Goal: Task Accomplishment & Management: Use online tool/utility

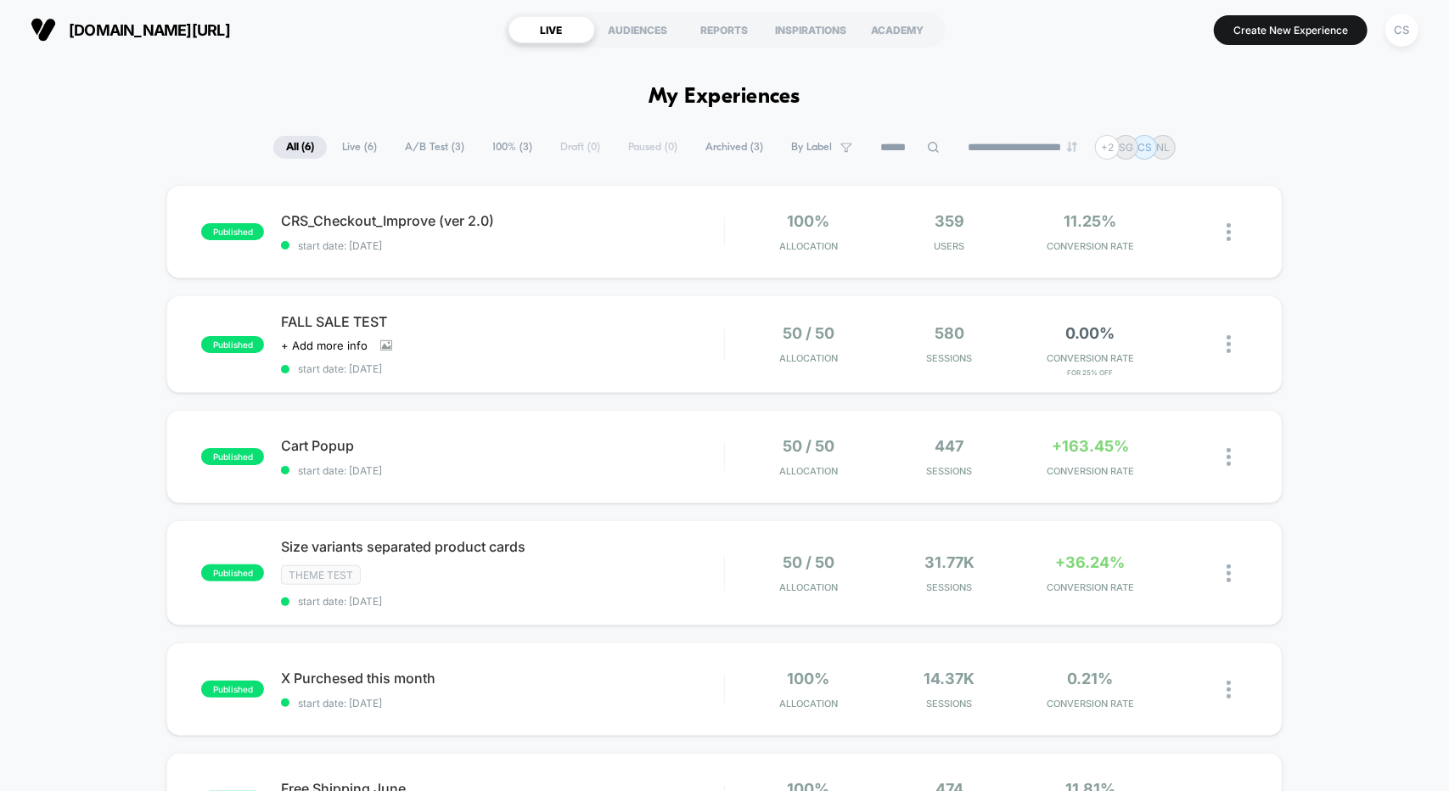
click at [145, 37] on span "[DOMAIN_NAME][URL]" at bounding box center [149, 30] width 161 height 18
click at [1423, 28] on button "CS" at bounding box center [1402, 30] width 43 height 35
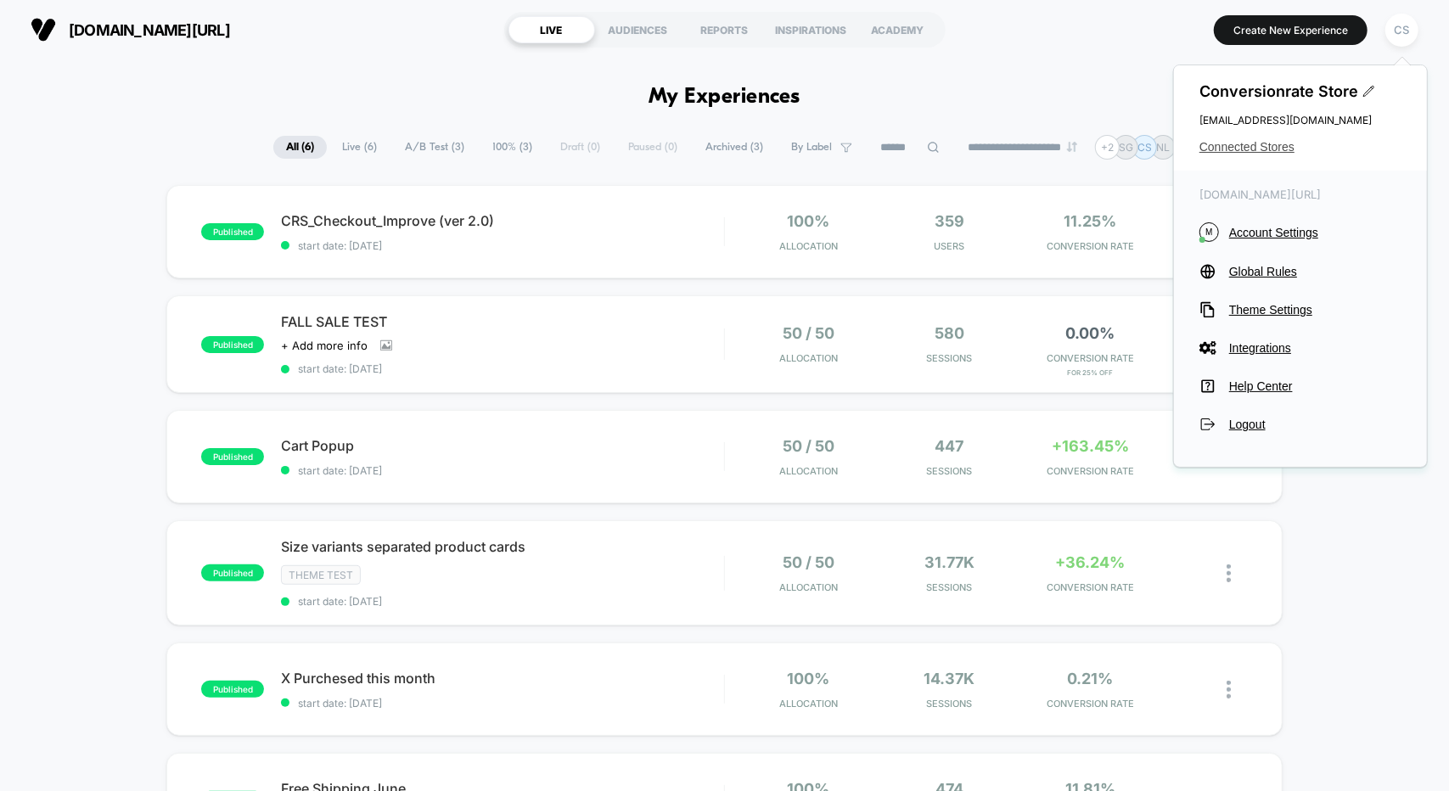
click at [1252, 149] on span "Connected Stores" at bounding box center [1301, 147] width 202 height 14
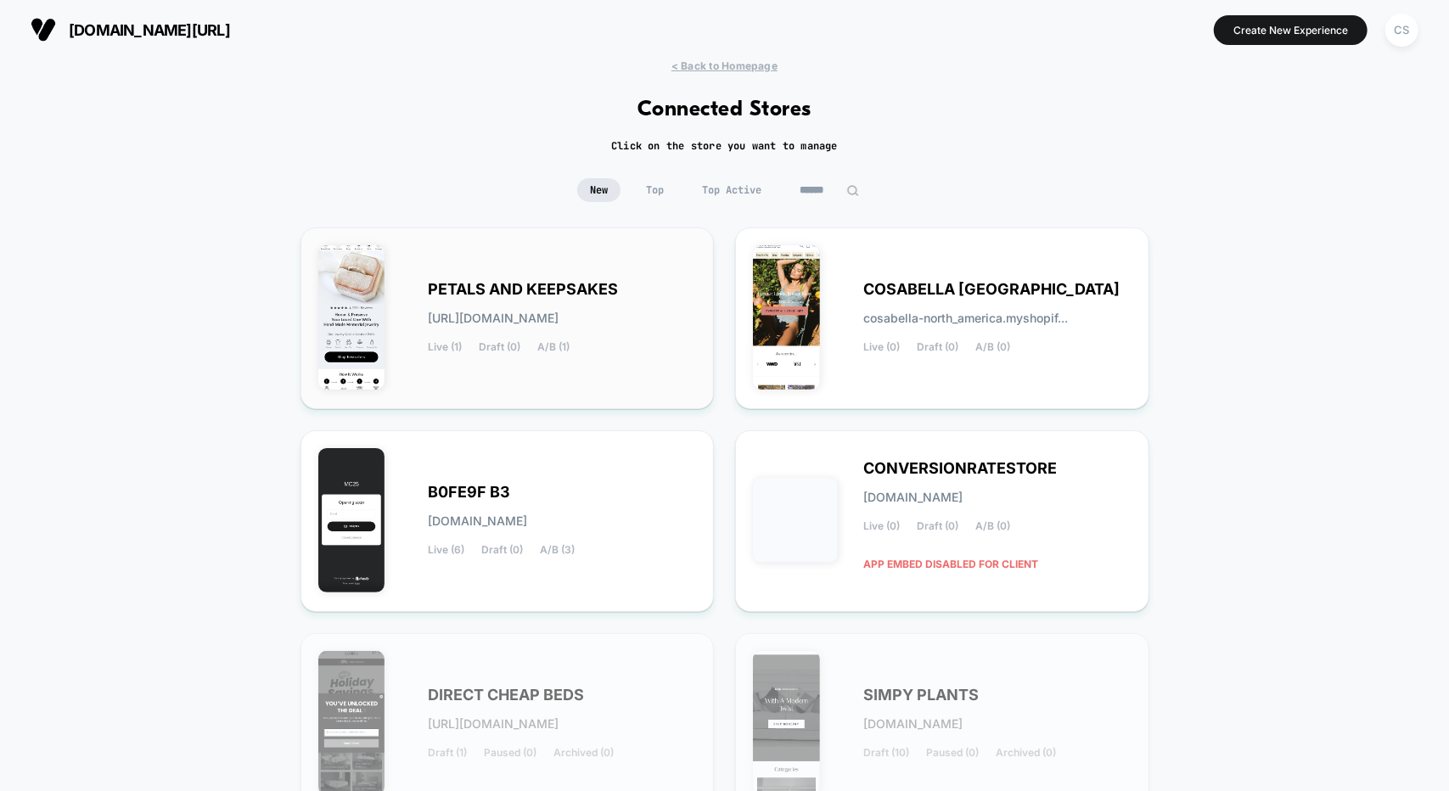
click at [545, 312] on span "[URL][DOMAIN_NAME]" at bounding box center [494, 318] width 131 height 12
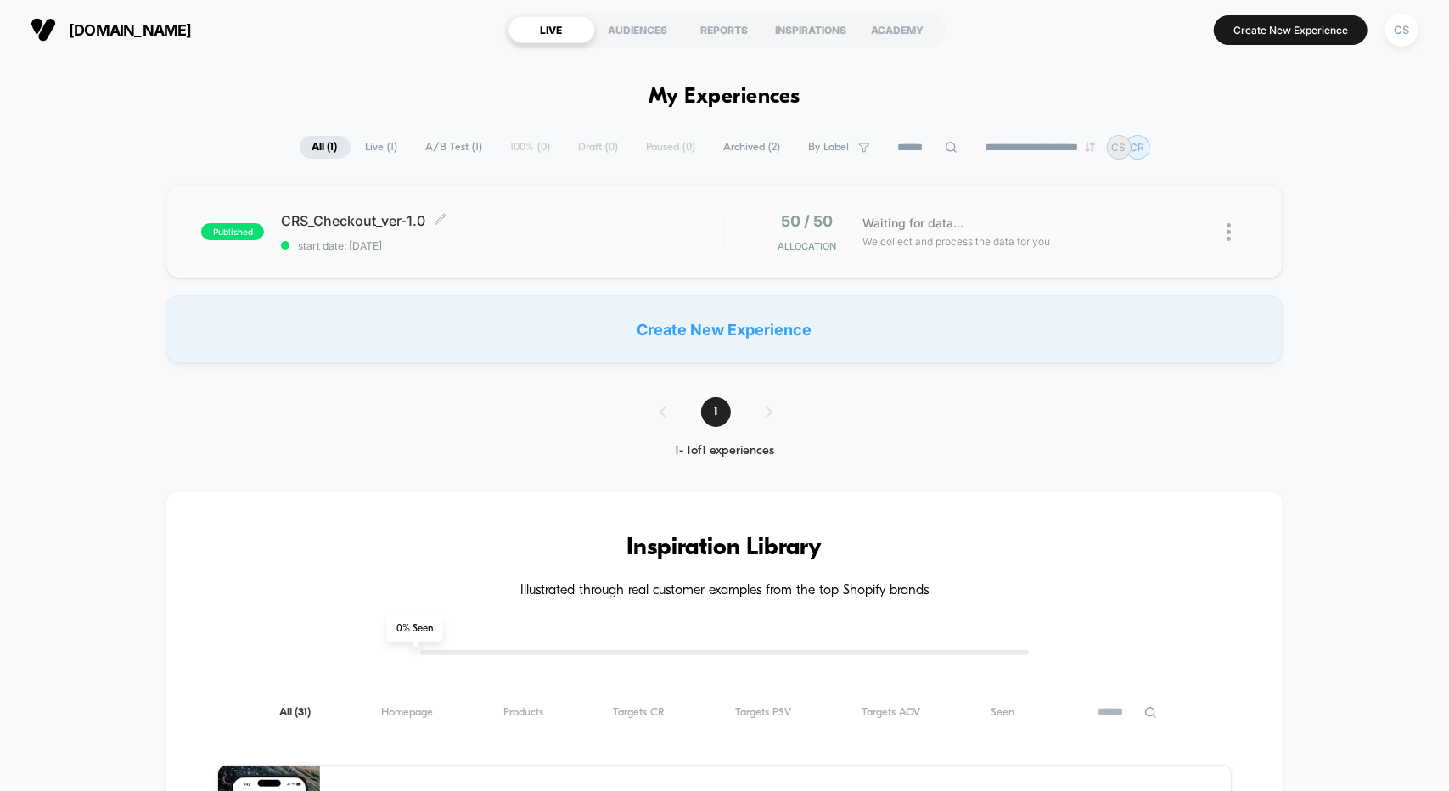
click at [562, 234] on div "CRS_Checkout_ver-1.0 Click to edit experience details Click to edit experience …" at bounding box center [502, 232] width 442 height 40
